Goal: Information Seeking & Learning: Learn about a topic

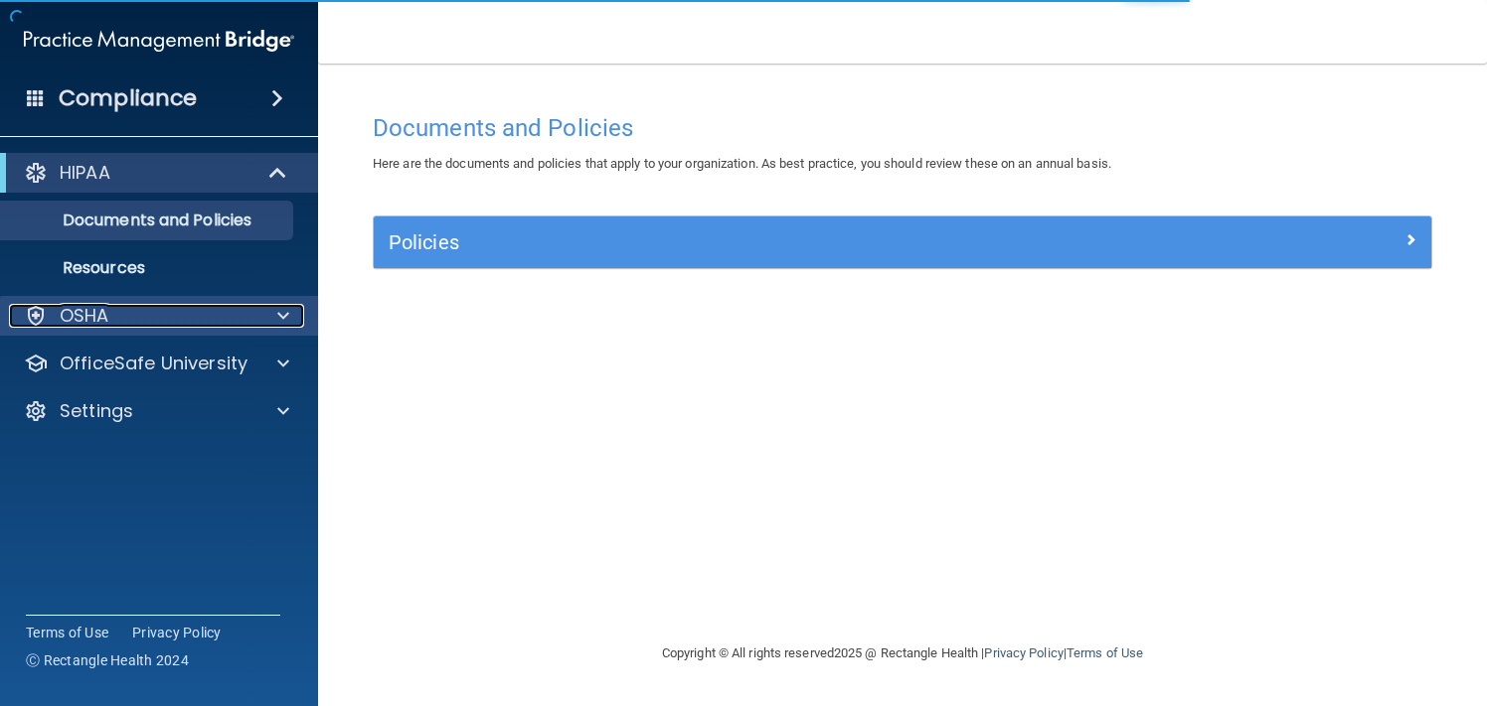
click at [271, 316] on div at bounding box center [280, 316] width 50 height 24
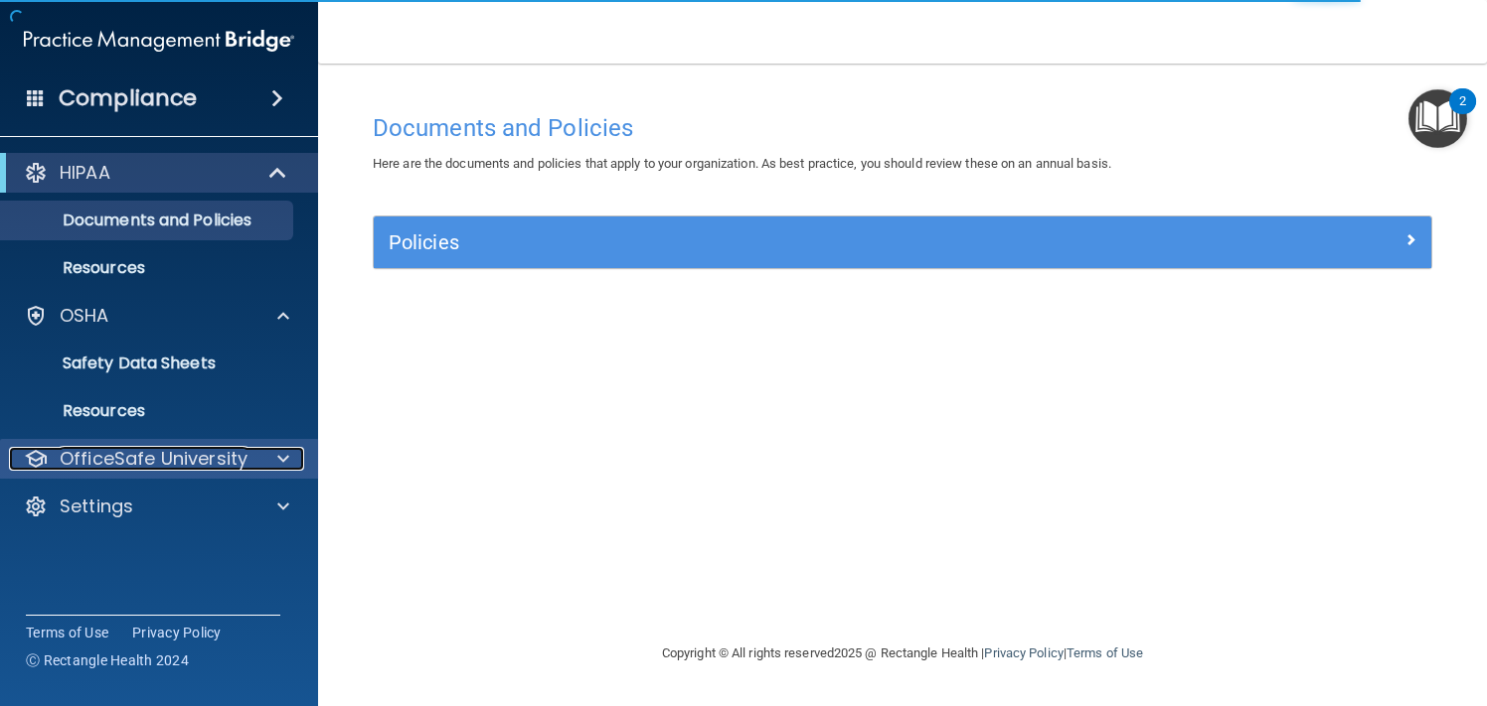
click at [236, 450] on p "OfficeSafe University" at bounding box center [154, 459] width 188 height 24
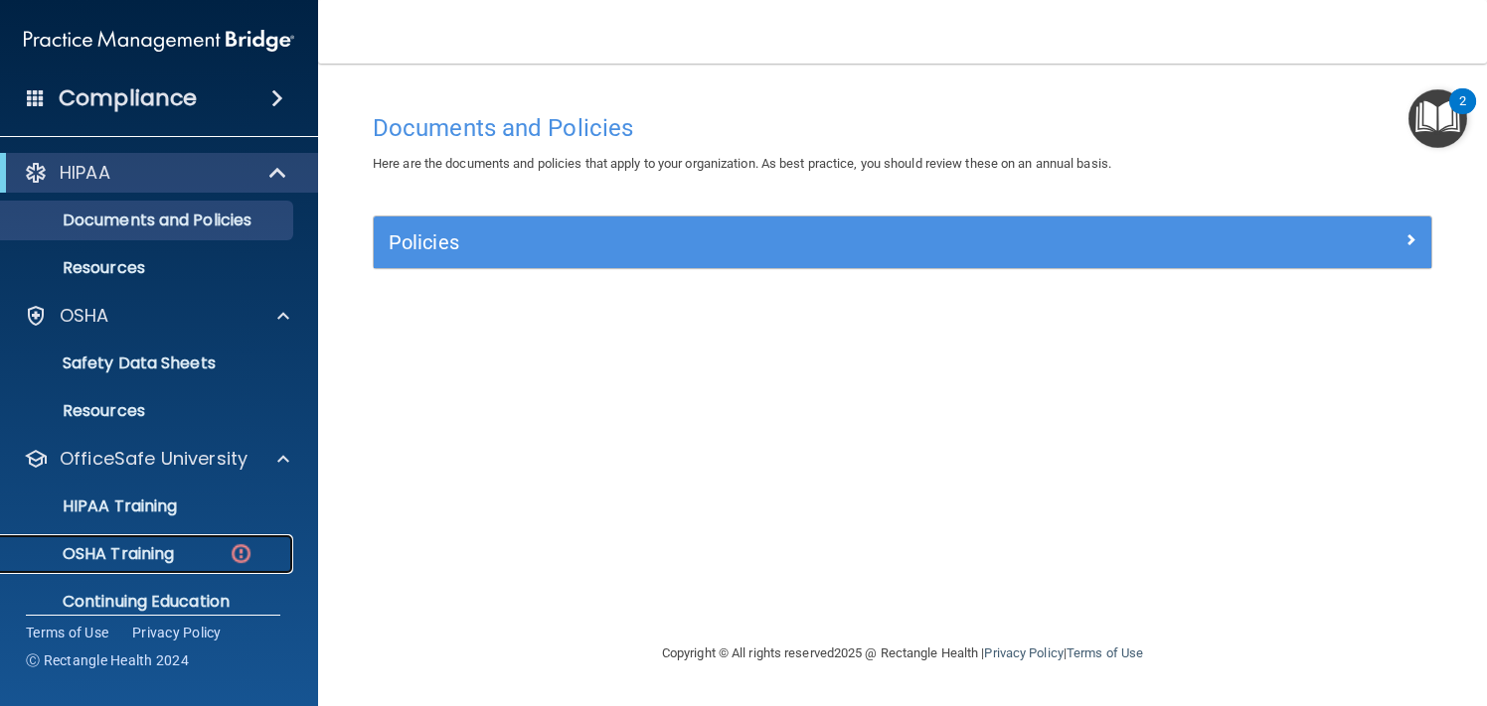
click at [167, 553] on p "OSHA Training" at bounding box center [93, 555] width 161 height 20
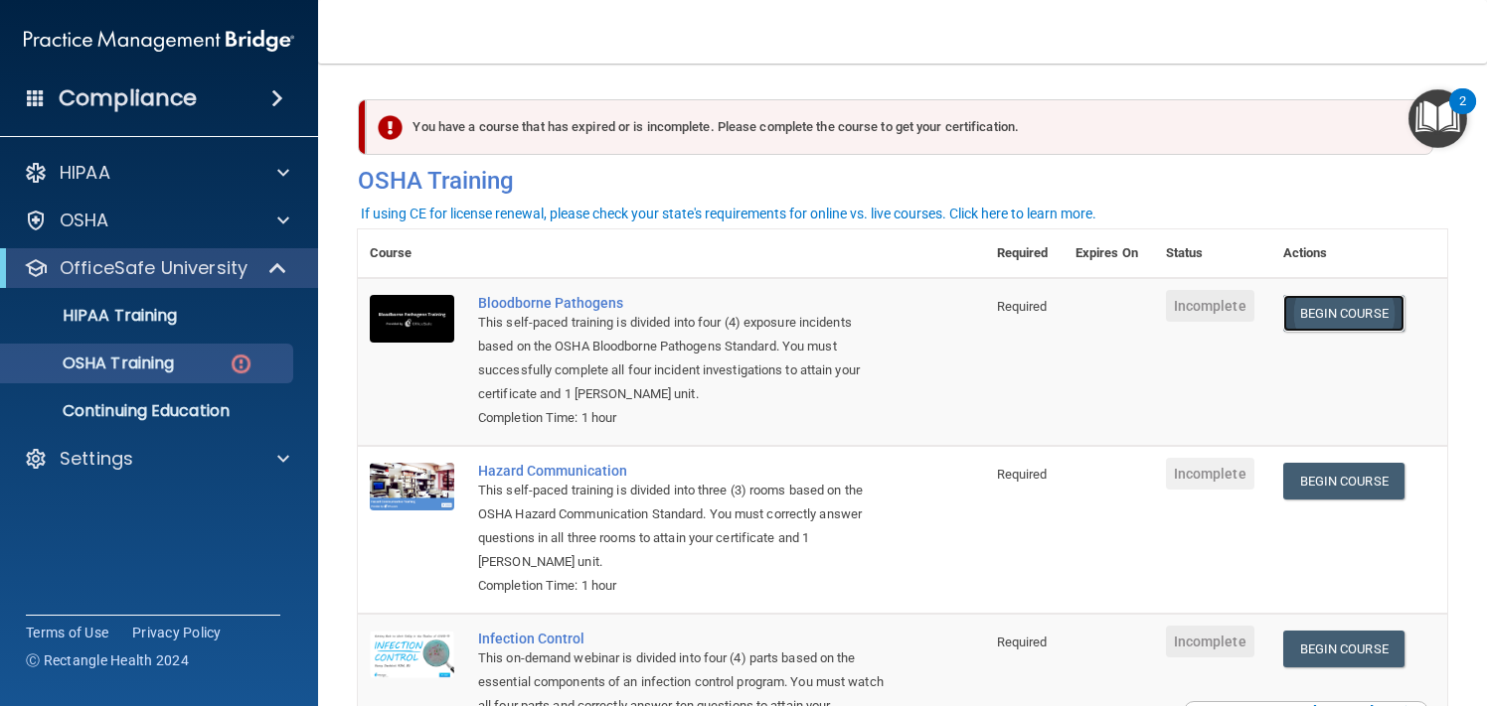
click at [1378, 304] on link "Begin Course" at bounding box center [1343, 313] width 121 height 37
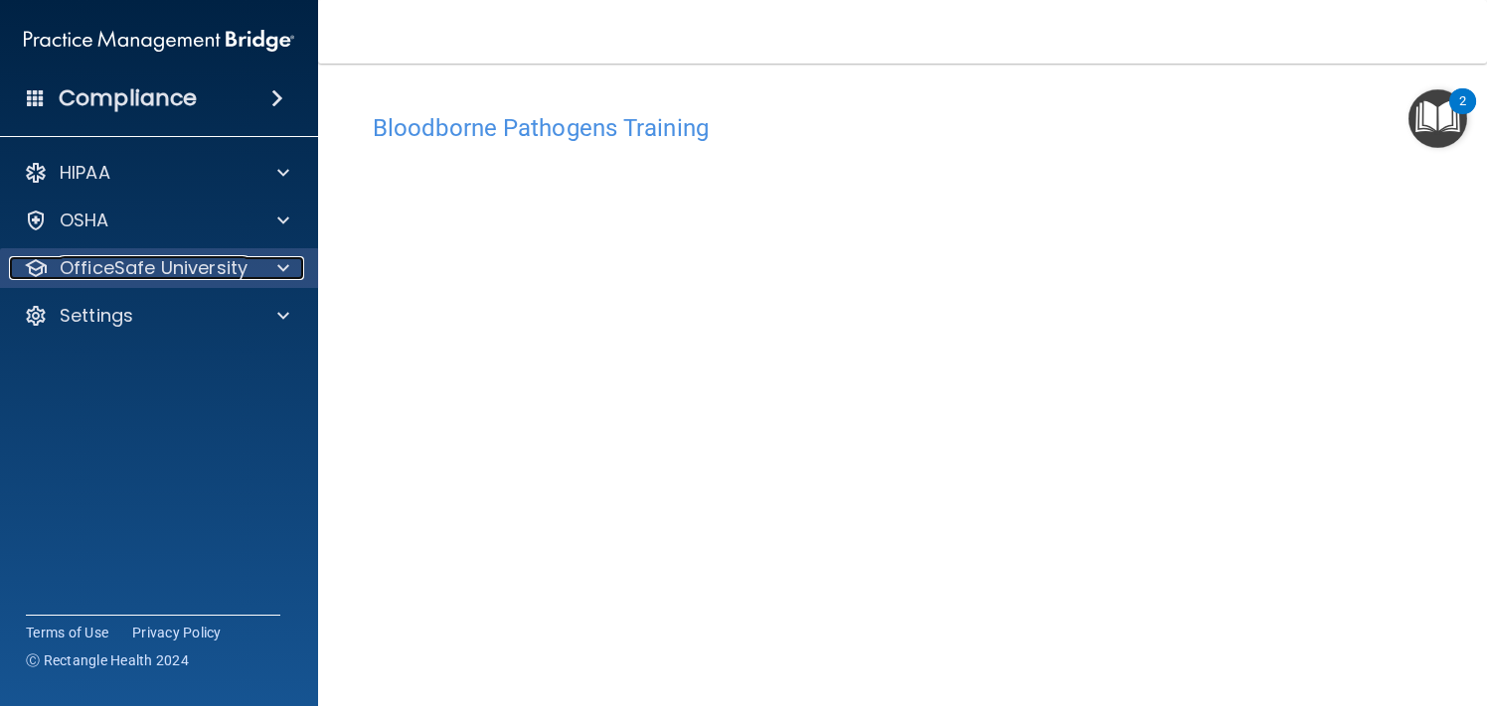
click at [265, 276] on div at bounding box center [280, 268] width 50 height 24
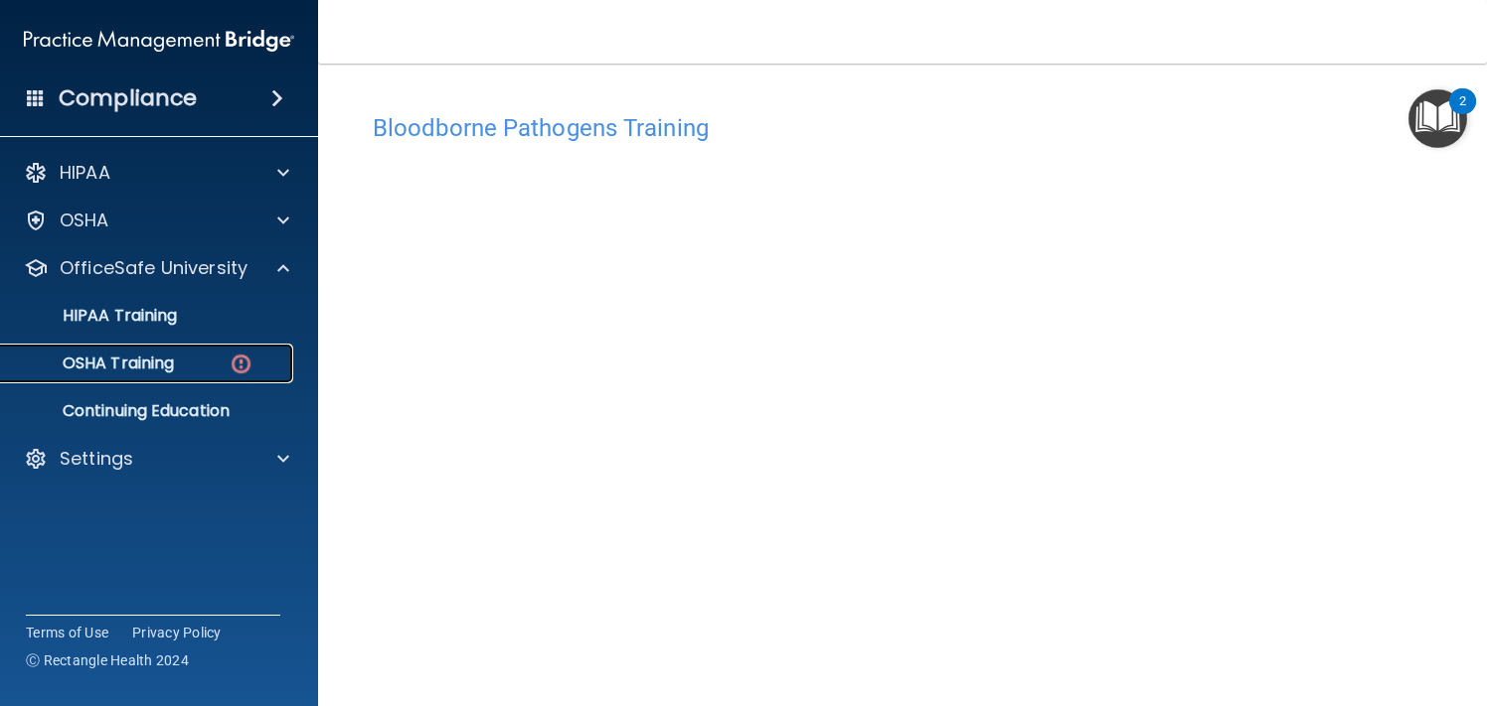
click at [229, 374] on img at bounding box center [241, 364] width 25 height 25
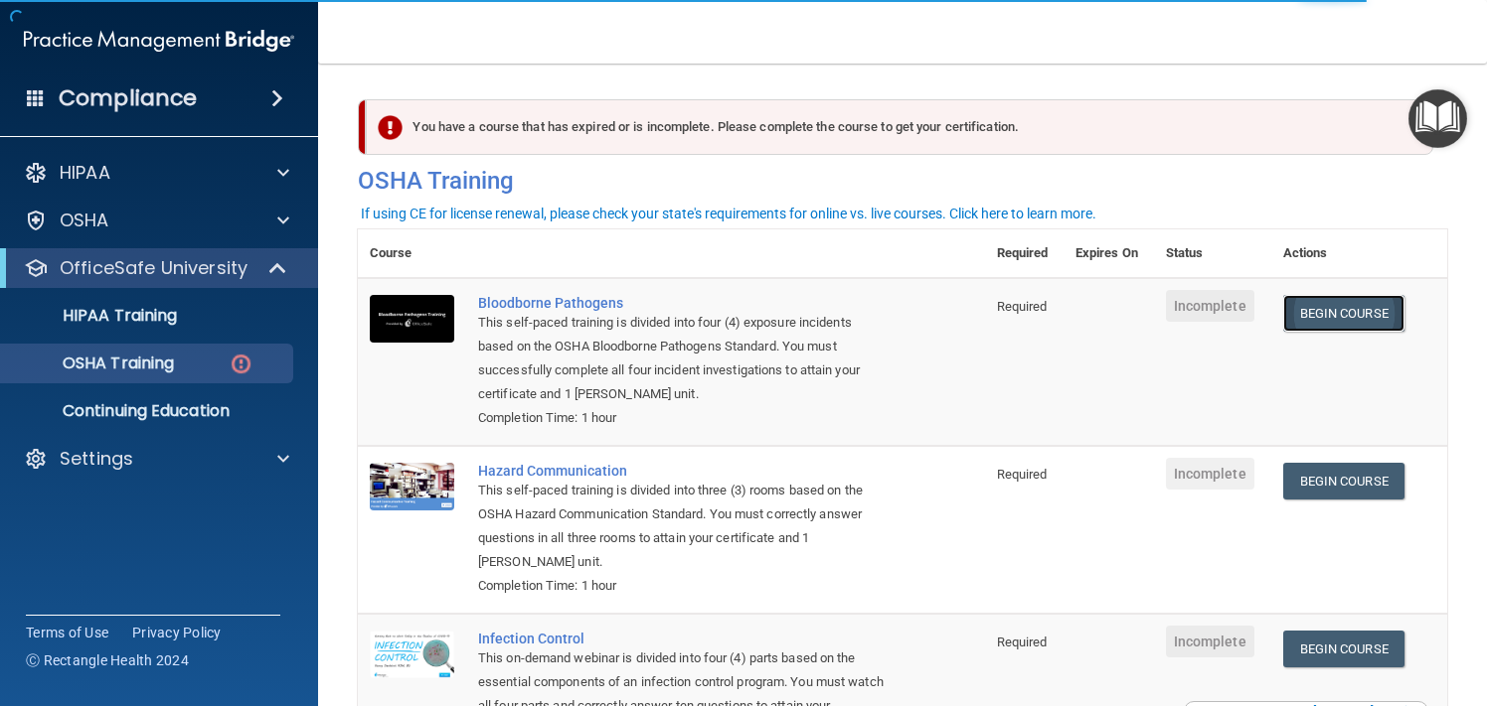
click at [1378, 306] on link "Begin Course" at bounding box center [1343, 313] width 121 height 37
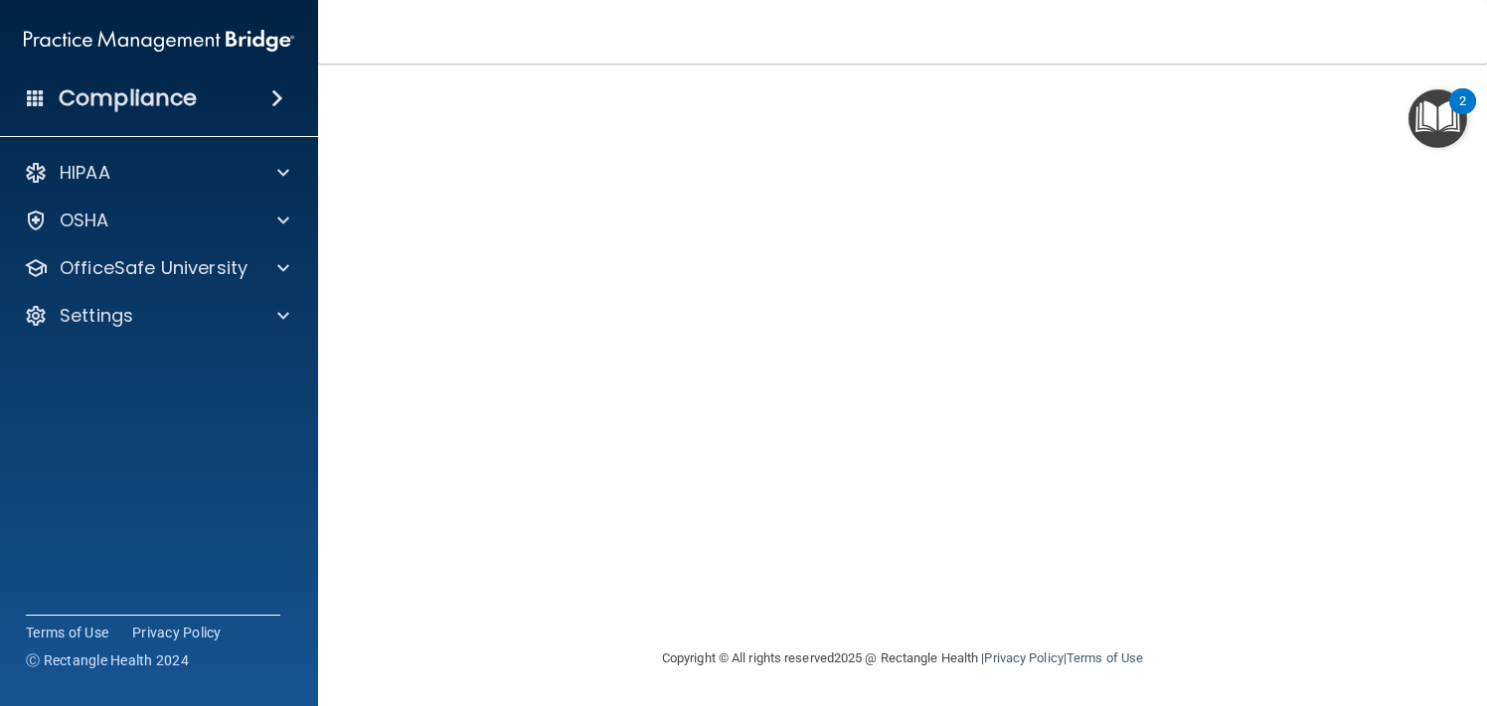
scroll to position [12, 0]
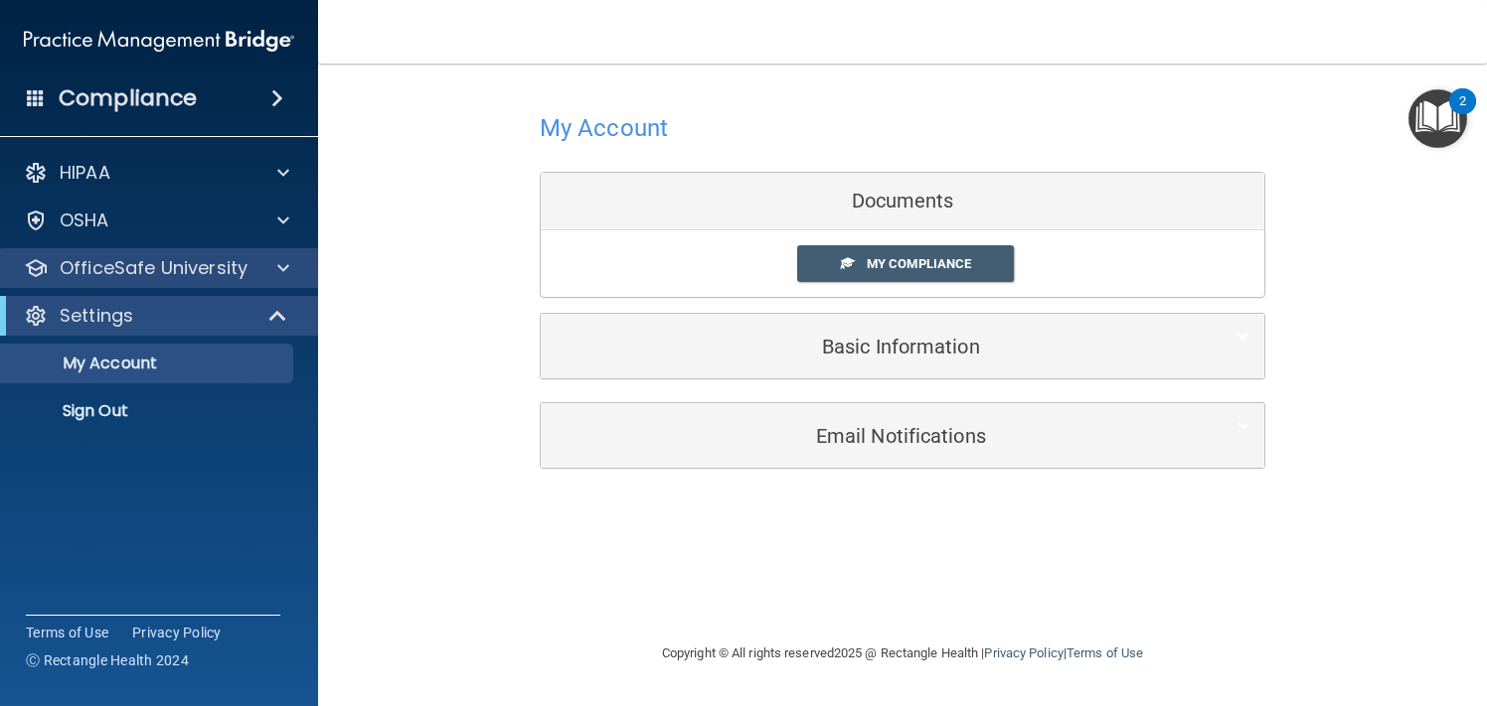
click at [174, 282] on div "OfficeSafe University" at bounding box center [159, 268] width 319 height 40
click at [250, 275] on div "OfficeSafe University" at bounding box center [132, 268] width 246 height 24
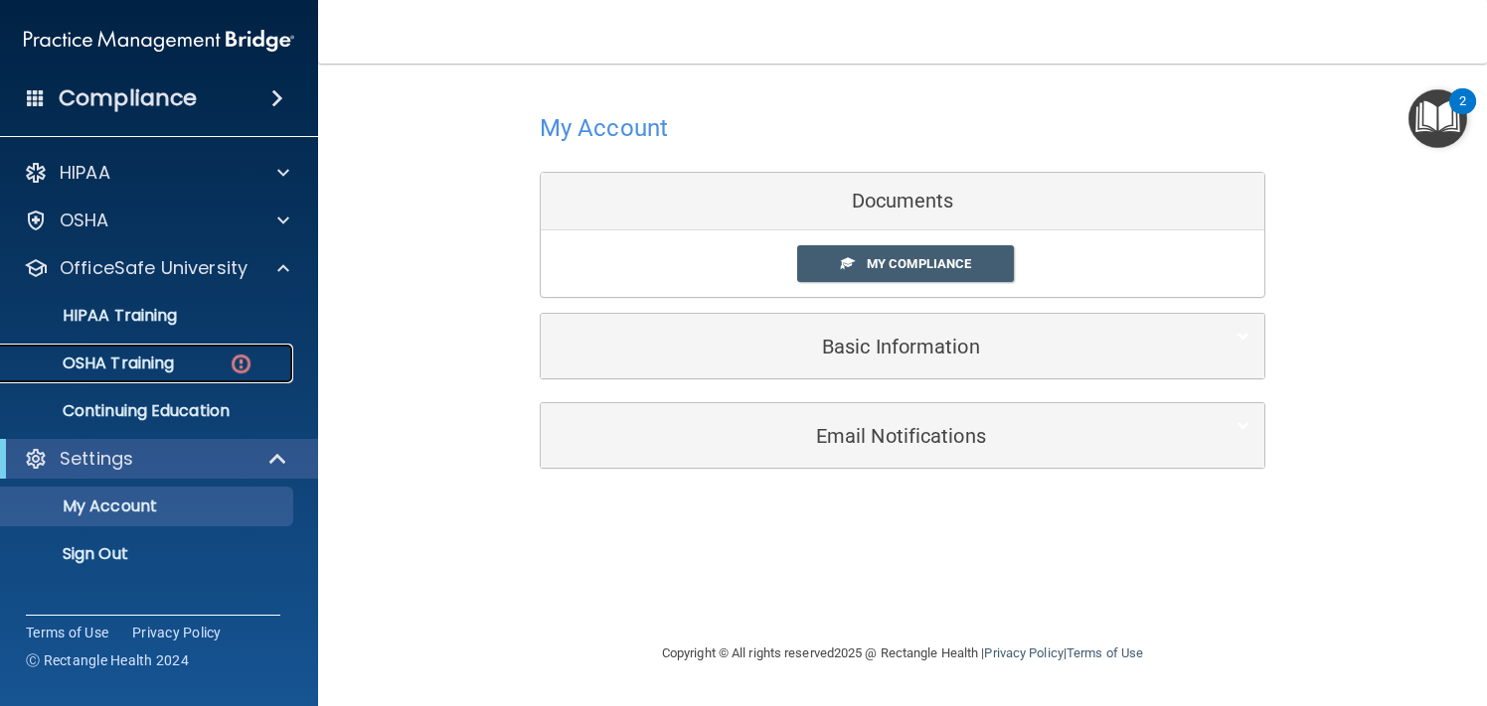
click at [200, 360] on div "OSHA Training" at bounding box center [148, 364] width 271 height 20
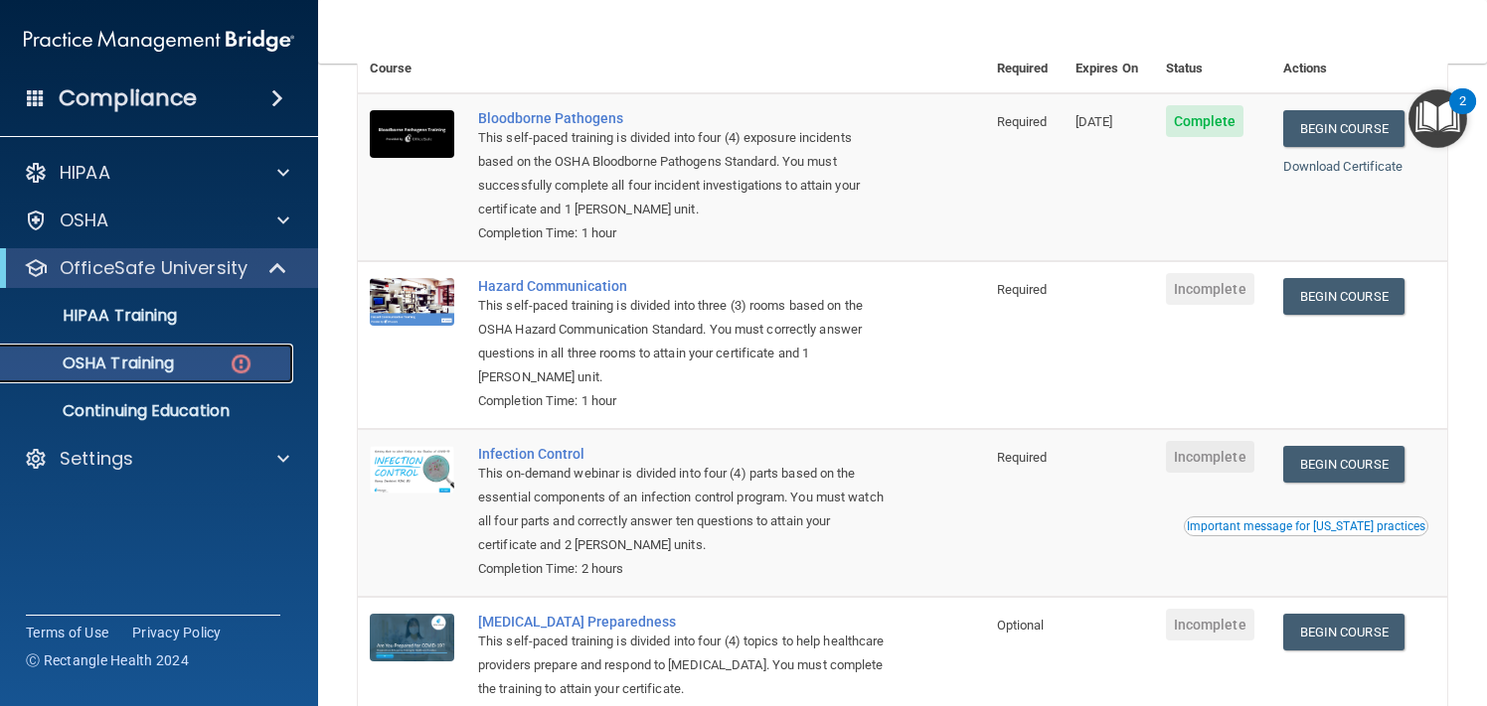
scroll to position [182, 0]
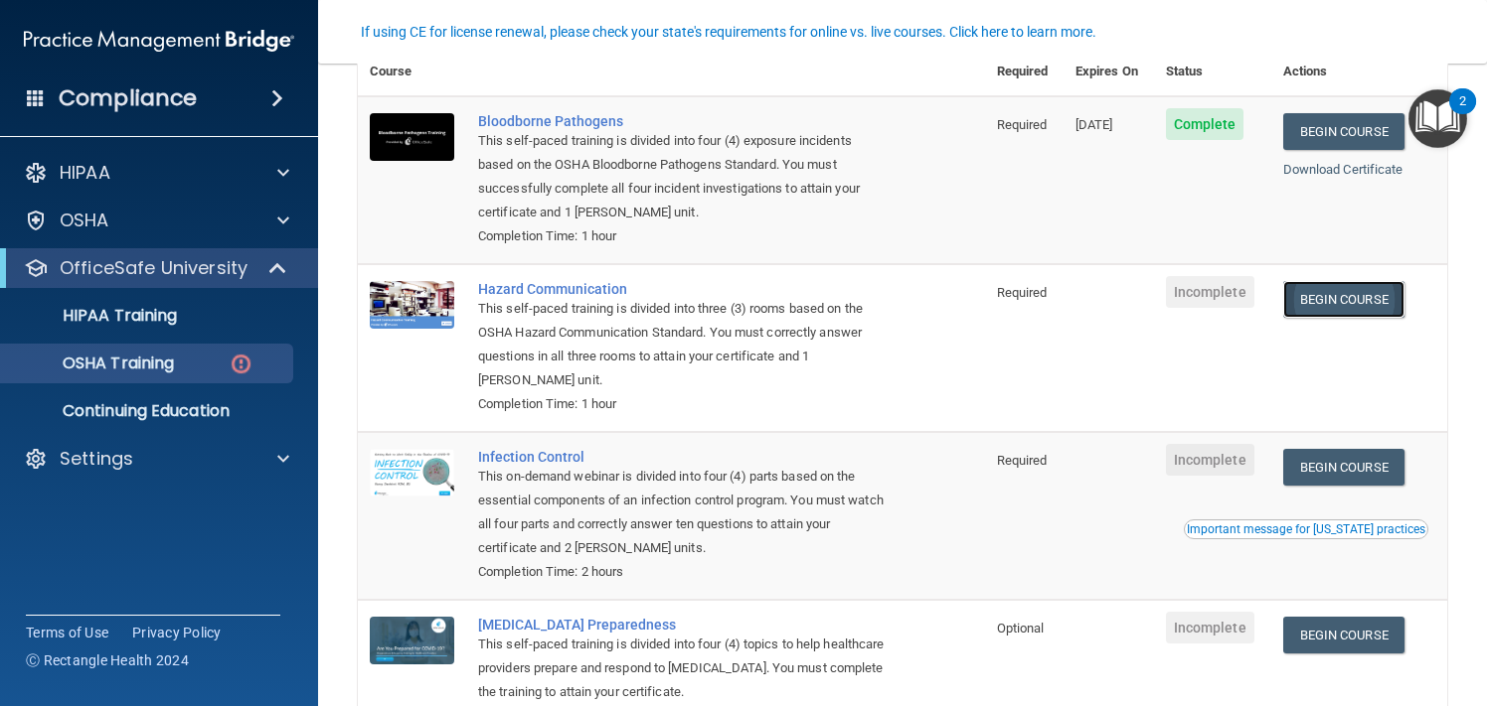
click at [1321, 301] on link "Begin Course" at bounding box center [1343, 299] width 121 height 37
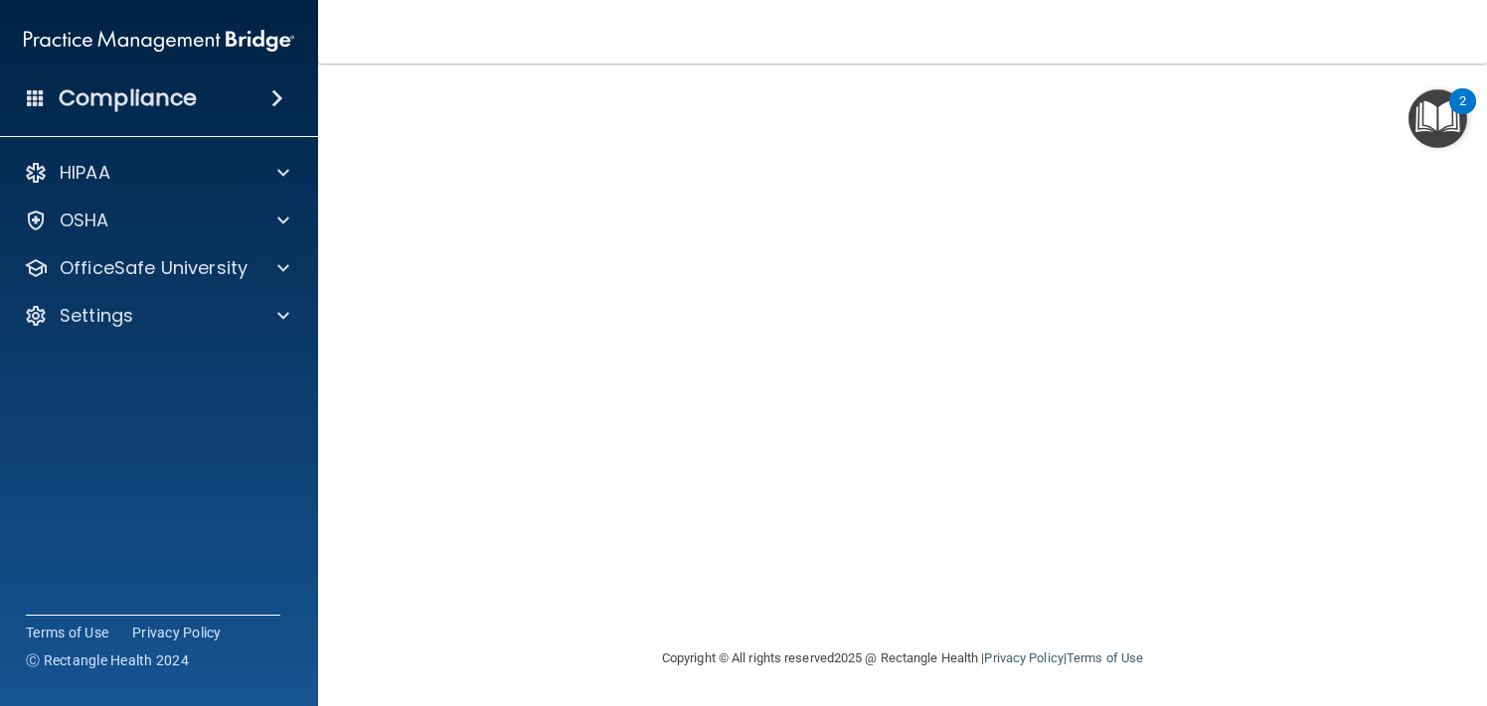
scroll to position [41, 0]
